Goal: Information Seeking & Learning: Learn about a topic

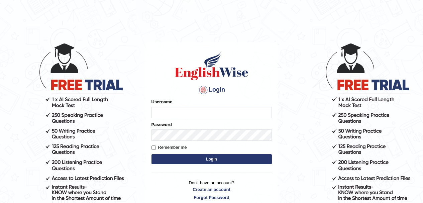
drag, startPoint x: 0, startPoint y: 0, endPoint x: 188, endPoint y: 113, distance: 219.1
click at [188, 113] on input "Username" at bounding box center [211, 112] width 120 height 11
type input "hyhgyghy"
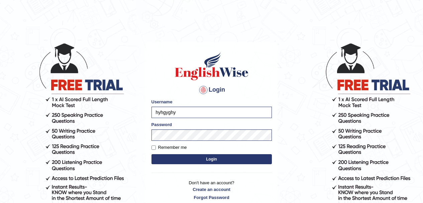
click at [205, 163] on button "Login" at bounding box center [211, 159] width 120 height 10
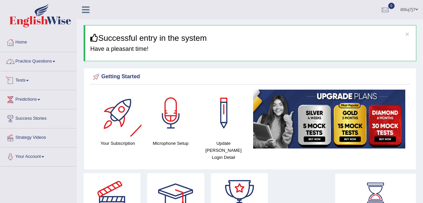
click at [30, 64] on link "Practice Questions" at bounding box center [38, 60] width 76 height 17
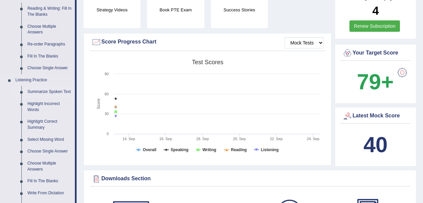
scroll to position [234, 0]
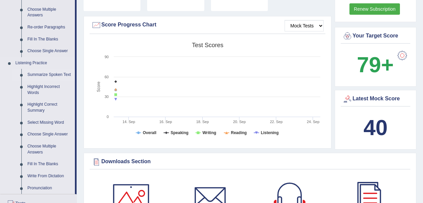
click at [54, 71] on link "Summarize Spoken Text" at bounding box center [49, 75] width 50 height 12
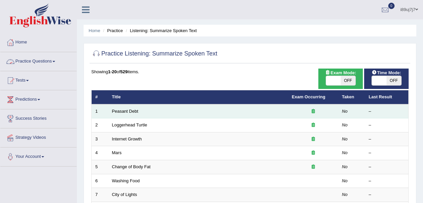
scroll to position [67, 0]
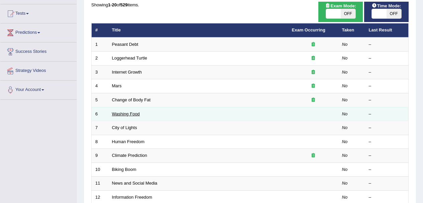
click at [136, 115] on link "Washing Food" at bounding box center [126, 113] width 28 height 5
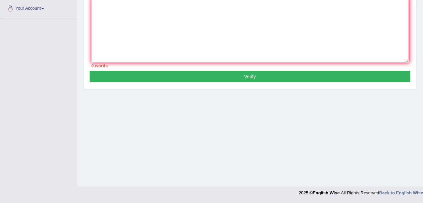
scroll to position [115, 0]
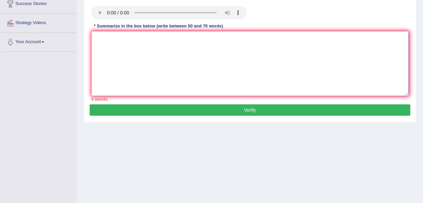
click at [159, 91] on textarea at bounding box center [249, 63] width 317 height 65
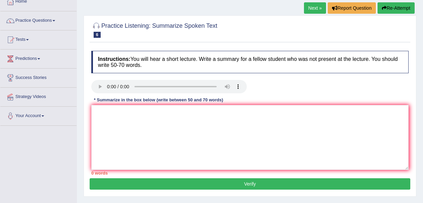
scroll to position [33, 0]
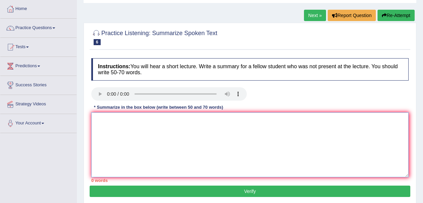
click at [146, 145] on textarea at bounding box center [249, 144] width 317 height 65
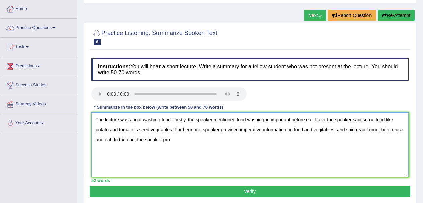
click at [160, 144] on textarea "The lecture was about washing food. Firstly, the speaker mentioned food washing…" at bounding box center [249, 144] width 317 height 65
drag, startPoint x: 164, startPoint y: 143, endPoint x: 176, endPoint y: 144, distance: 12.0
click at [180, 143] on textarea "The lecture was about washing food. Firstly, the speaker mentioned food washing…" at bounding box center [249, 144] width 317 height 65
type textarea "The lecture was about washing food. Firstly, the speaker mentioned food washing…"
click at [167, 193] on button "Verify" at bounding box center [250, 191] width 321 height 11
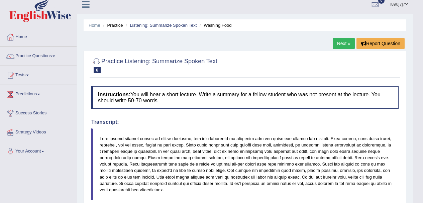
scroll to position [0, 0]
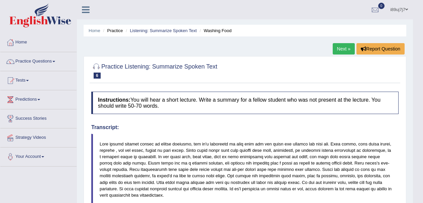
click at [344, 50] on link "Next »" at bounding box center [344, 48] width 22 height 11
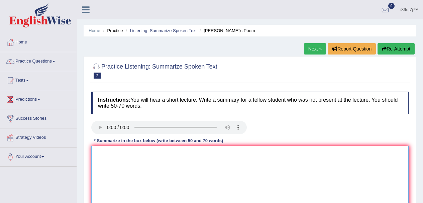
click at [197, 164] on textarea at bounding box center [249, 178] width 317 height 65
click at [101, 153] on textarea at bounding box center [249, 178] width 317 height 65
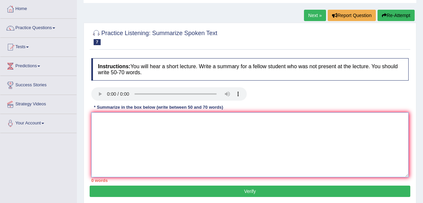
click at [162, 120] on textarea at bounding box center [249, 144] width 317 height 65
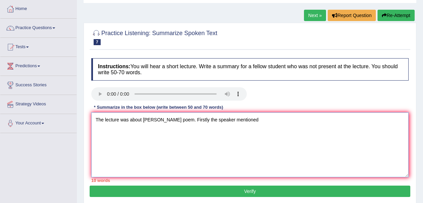
click at [197, 127] on textarea "The lecture was about shakespear's poem. Firstly the speaker mentioned" at bounding box center [249, 144] width 317 height 65
click at [200, 123] on textarea "The lecture was about shakespear's poem. Firstly the speaker mentioned" at bounding box center [249, 144] width 317 height 65
click at [254, 121] on textarea "The lecture was about shakespear's poem. Firstly, the speaker mentioned" at bounding box center [249, 144] width 317 height 65
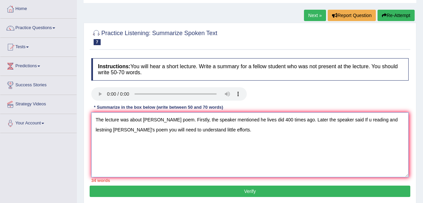
drag, startPoint x: 200, startPoint y: 130, endPoint x: 225, endPoint y: 130, distance: 25.1
click at [225, 130] on textarea "The lecture was about shakespear's poem. Firstly, the speaker mentioned he live…" at bounding box center [249, 144] width 317 height 65
drag, startPoint x: 198, startPoint y: 133, endPoint x: 224, endPoint y: 131, distance: 25.8
click at [224, 131] on textarea "The lecture was about shakespear's poem. Firstly, the speaker mentioned he live…" at bounding box center [249, 144] width 317 height 65
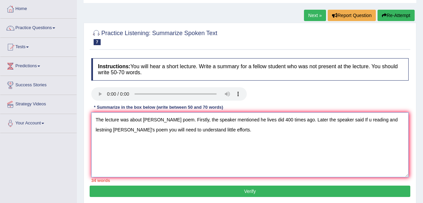
click at [169, 135] on textarea "The lecture was about shakespear's poem. Firstly, the speaker mentioned he live…" at bounding box center [249, 144] width 317 height 65
paste textarea "little efforts."
drag, startPoint x: 225, startPoint y: 132, endPoint x: 281, endPoint y: 132, distance: 56.2
click at [281, 132] on textarea "The lecture was about shakespear's poem. Firstly, the speaker mentioned he live…" at bounding box center [249, 144] width 317 height 65
click at [196, 135] on textarea "The lecture was about shakespear's poem. Firstly, the speaker mentioned he live…" at bounding box center [249, 144] width 317 height 65
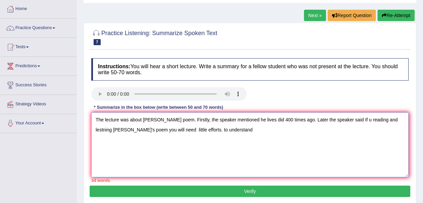
click at [196, 132] on textarea "The lecture was about shakespear's poem. Firstly, the speaker mentioned he live…" at bounding box center [249, 144] width 317 height 65
click at [170, 132] on textarea "The lecture was about shakespear's poem. Firstly, the speaker mentioned he live…" at bounding box center [249, 144] width 317 height 65
click at [227, 132] on textarea "The lecture was about shakespear's poem. Firstly, the speaker mentioned he live…" at bounding box center [249, 144] width 317 height 65
click at [149, 123] on textarea "The lecture was about shakespear's poem. Firstly, the speaker mentioned he live…" at bounding box center [249, 144] width 317 height 65
click at [147, 124] on textarea "The lecture was about shakespear's poem. Firstly, the speaker mentioned he live…" at bounding box center [249, 144] width 317 height 65
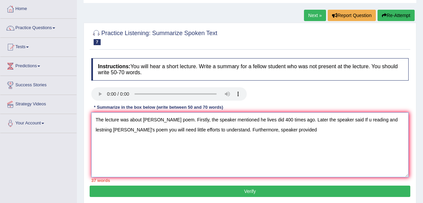
click at [144, 124] on textarea "The lecture was about shakespear's poem. Firstly, the speaker mentioned he live…" at bounding box center [249, 144] width 317 height 65
click at [145, 123] on textarea "The lecture was about shakespear's poem. Firstly, the speaker mentioned he live…" at bounding box center [249, 144] width 317 height 65
click at [167, 123] on textarea "The lecture was about Shakespear's poem. Firstly, the speaker mentioned he live…" at bounding box center [249, 144] width 317 height 65
click at [320, 139] on textarea "The lecture was about Shakespeare's poem. Firstly, the speaker mentioned he liv…" at bounding box center [249, 144] width 317 height 65
click at [323, 125] on textarea "The lecture was about Shakespeare's poem. Firstly, the speaker mentioned he liv…" at bounding box center [249, 144] width 317 height 65
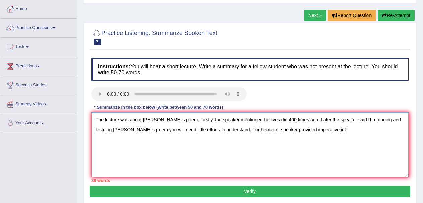
click at [322, 120] on textarea "The lecture was about Shakespeare's poem. Firstly, the speaker mentioned he liv…" at bounding box center [249, 144] width 317 height 65
click at [102, 132] on textarea "The lecture was about Shakespeare's poem. Firstly, the speaker mentioned he liv…" at bounding box center [249, 144] width 317 height 65
click at [98, 134] on textarea "The lecture was about Shakespeare's poem. Firstly, the speaker mentioned he liv…" at bounding box center [249, 144] width 317 height 65
click at [114, 132] on textarea "The lecture was about Shakespeare's poem. Firstly, the speaker mentioned he liv…" at bounding box center [249, 144] width 317 height 65
click at [343, 135] on textarea "The lecture was about Shakespeare's poem. Firstly, the speaker mentioned he liv…" at bounding box center [249, 144] width 317 height 65
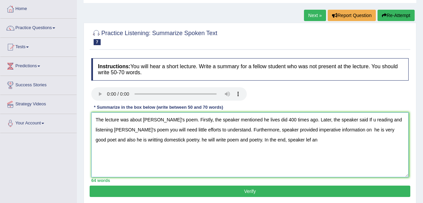
click at [299, 146] on textarea "The lecture was about Shakespeare's poem. Firstly, the speaker mentioned he liv…" at bounding box center [249, 144] width 317 height 65
click at [317, 141] on textarea "The lecture was about Shakespeare's poem. Firstly, the speaker mentioned he liv…" at bounding box center [249, 144] width 317 height 65
click at [273, 133] on textarea "The lecture was about Shakespeare's poem. Firstly, the speaker mentioned he liv…" at bounding box center [249, 144] width 317 height 65
click at [270, 132] on textarea "The lecture was about Shakespeare's poem. Firstly, the speaker mentioned he liv…" at bounding box center [249, 144] width 317 height 65
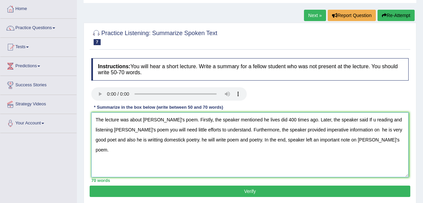
click at [276, 147] on textarea "The lecture was about Shakespeare's poem. Firstly, the speaker mentioned he liv…" at bounding box center [249, 144] width 317 height 65
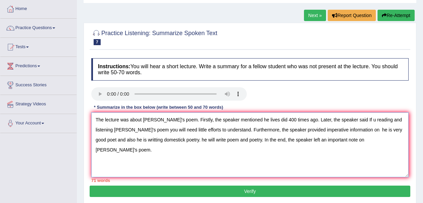
click at [373, 133] on textarea "The lecture was about Shakespeare's poem. Firstly, the speaker mentioned he liv…" at bounding box center [249, 144] width 317 height 65
click at [372, 132] on textarea "The lecture was about Shakespeare's poem. Firstly, the speaker mentioned he liv…" at bounding box center [249, 144] width 317 height 65
click at [135, 144] on textarea "The lecture was about Shakespeare's poem. Firstly, the speaker mentioned he liv…" at bounding box center [249, 144] width 317 height 65
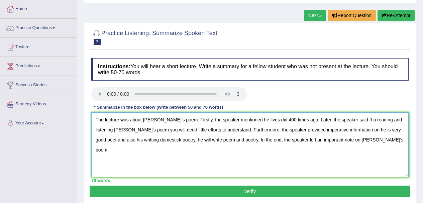
click at [141, 146] on textarea "The lecture was about Shakespeare's poem. Firstly, the speaker mentioned he liv…" at bounding box center [249, 144] width 317 height 65
click at [150, 144] on textarea "The lecture was about Shakespeare's poem. Firstly, the speaker mentioned he liv…" at bounding box center [249, 144] width 317 height 65
click at [149, 143] on textarea "The lecture was about Shakespeare's poem. Firstly, the speaker mentioned he liv…" at bounding box center [249, 144] width 317 height 65
click at [148, 143] on textarea "The lecture was about Shakespeare's poem. Firstly, the speaker mentioned he liv…" at bounding box center [249, 144] width 317 height 65
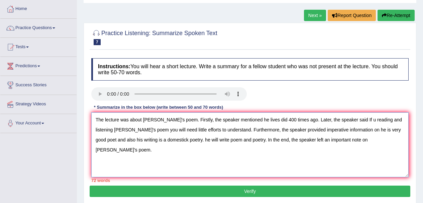
click at [175, 144] on textarea "The lecture was about Shakespeare's poem. Firstly, the speaker mentioned he liv…" at bounding box center [249, 144] width 317 height 65
click at [194, 140] on textarea "The lecture was about Shakespeare's poem. Firstly, the speaker mentioned he liv…" at bounding box center [249, 144] width 317 height 65
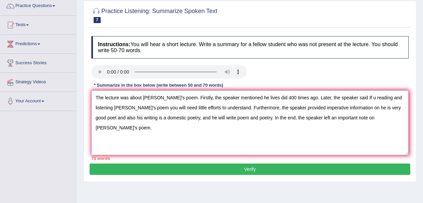
scroll to position [67, 0]
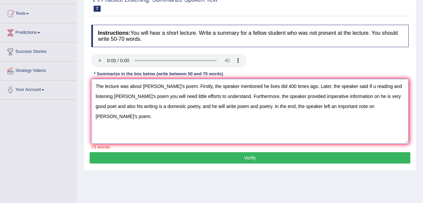
drag, startPoint x: 262, startPoint y: 109, endPoint x: 190, endPoint y: 106, distance: 72.9
click at [190, 106] on textarea "The lecture was about Shakespeare's poem. Firstly, the speaker mentioned he liv…" at bounding box center [249, 111] width 317 height 65
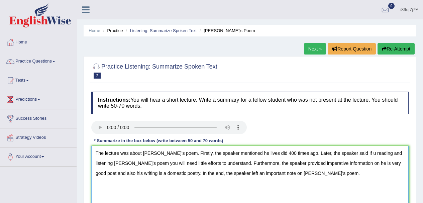
scroll to position [100, 0]
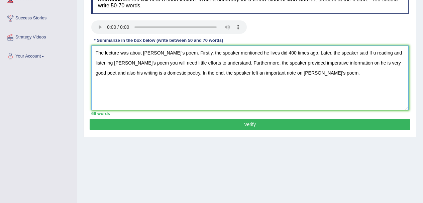
type textarea "The lecture was about Shakespeare's poem. Firstly, the speaker mentioned he liv…"
click at [173, 127] on button "Verify" at bounding box center [250, 124] width 321 height 11
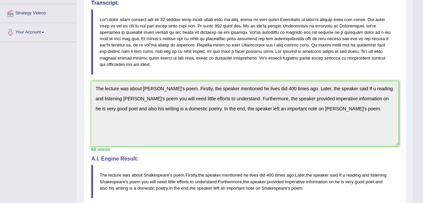
scroll to position [0, 0]
